Goal: Task Accomplishment & Management: Use online tool/utility

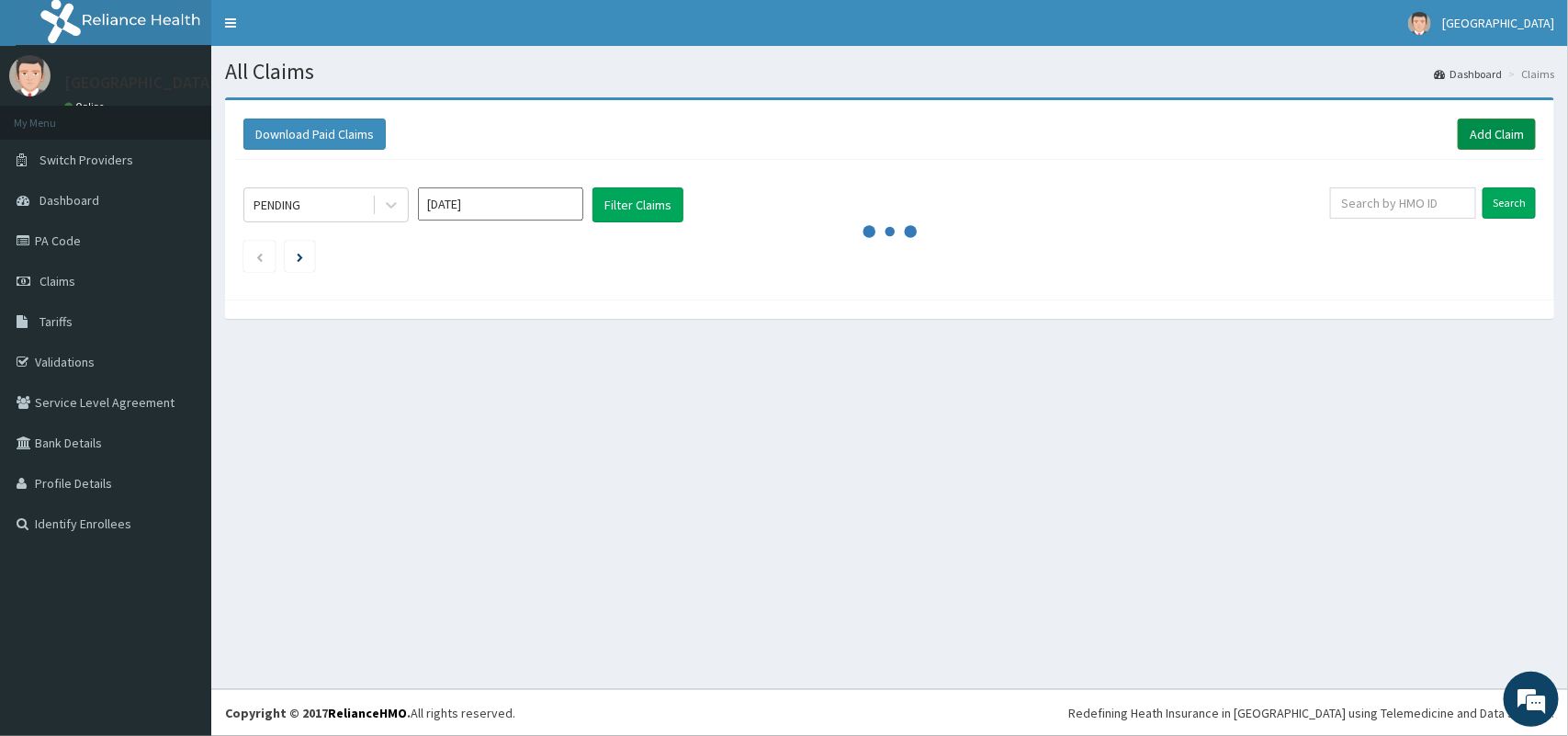
click at [1508, 134] on link "Add Claim" at bounding box center [1496, 134] width 78 height 31
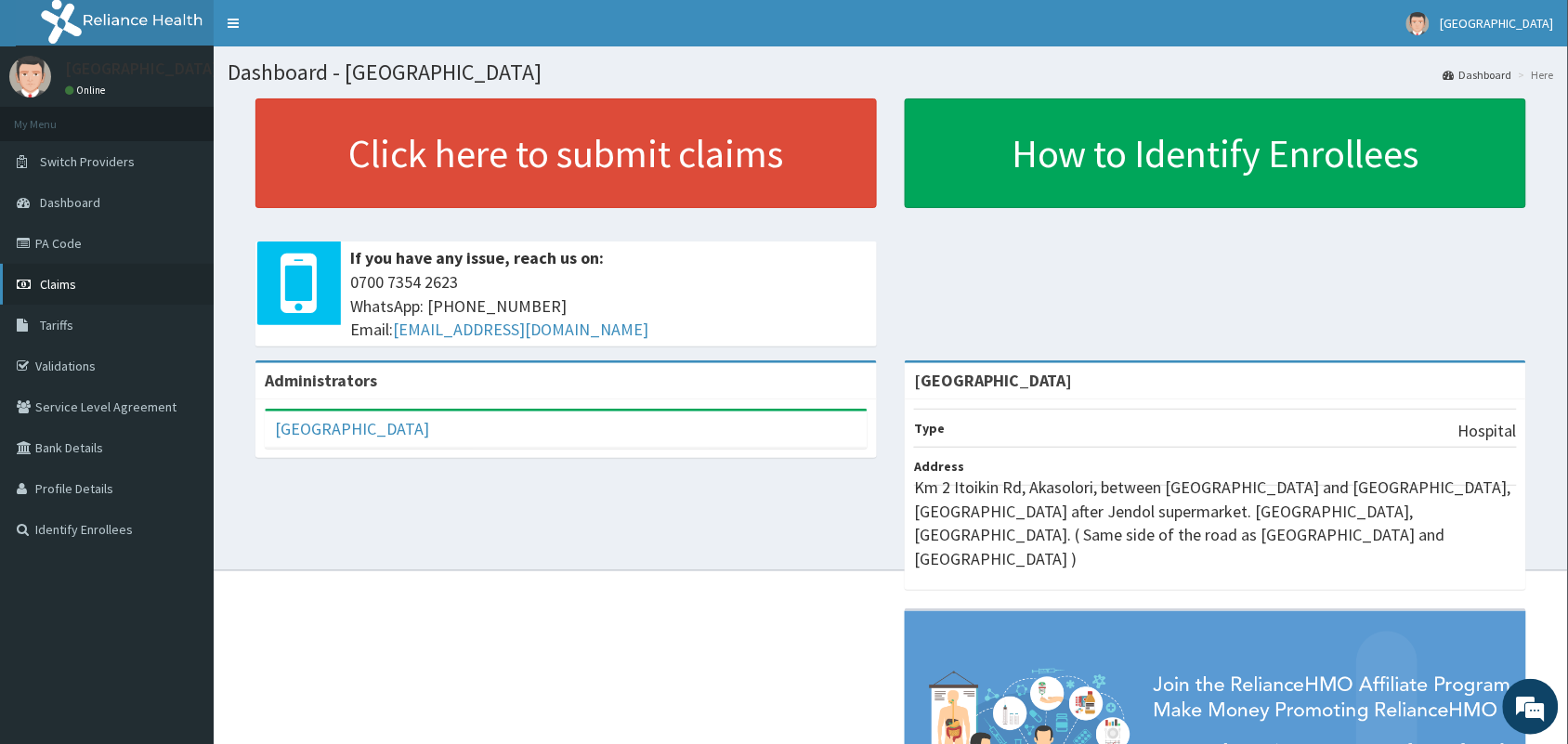
click at [53, 275] on span "Claims" at bounding box center [58, 283] width 36 height 17
